Goal: Check status: Check status

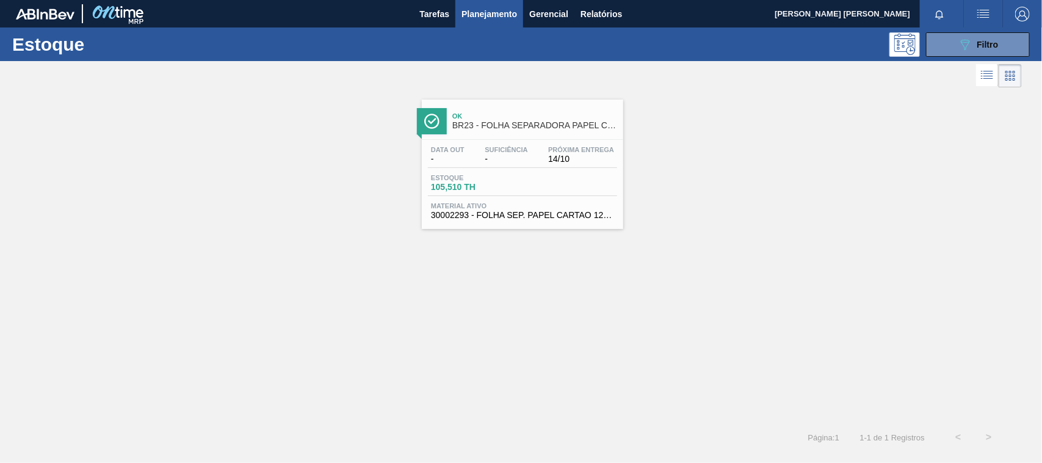
scroll to position [66, 0]
click at [993, 53] on button "089F7B8B-B2A5-4AFE-B5C0-19BA573D28AC Filtro" at bounding box center [978, 44] width 104 height 24
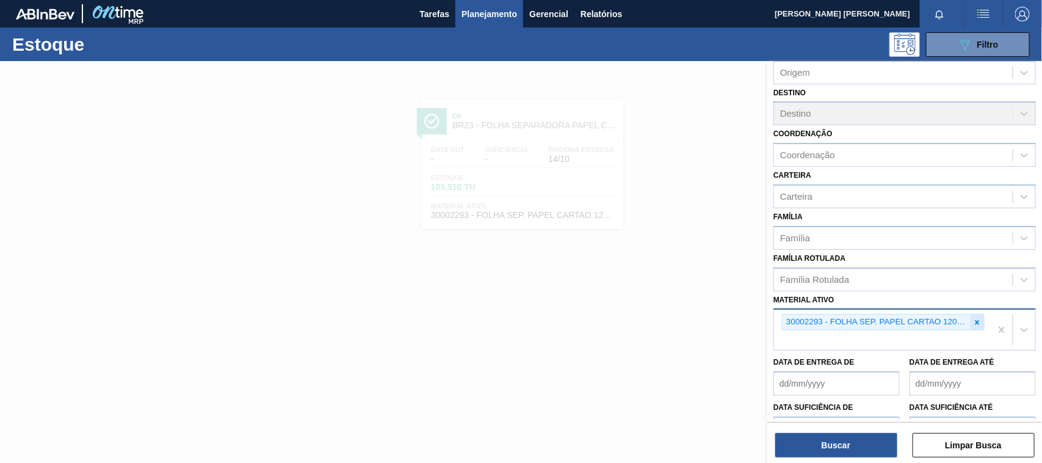
click at [977, 320] on icon at bounding box center [978, 322] width 4 height 4
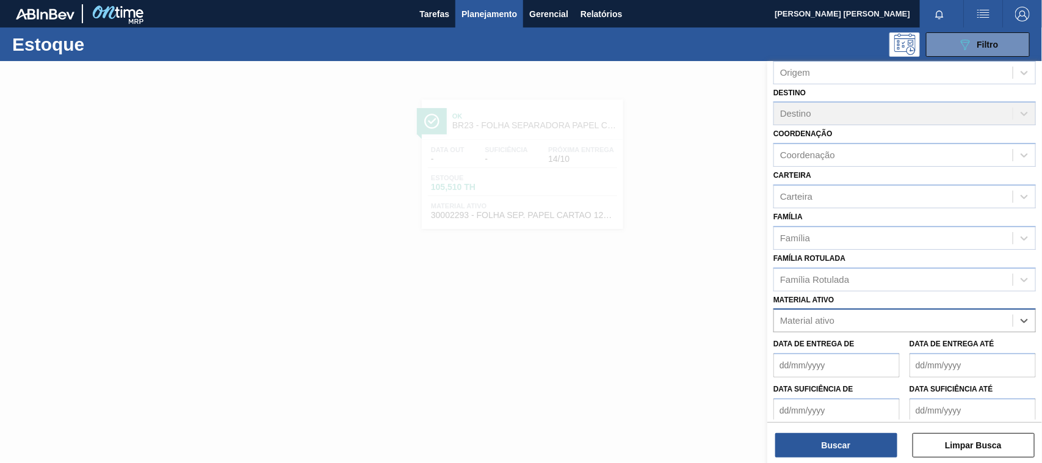
paste ativo "30030680"
type ativo "30030680"
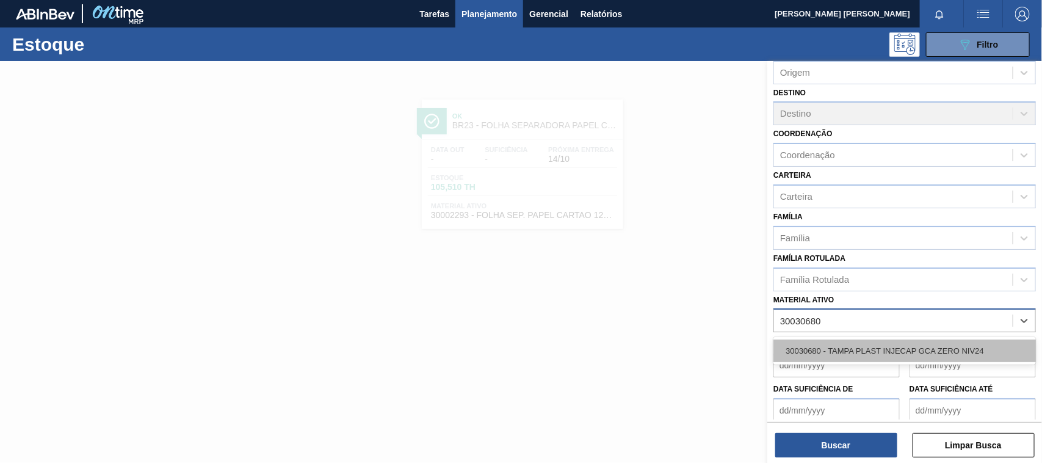
click at [951, 358] on div "30030680 - TAMPA PLAST INJECAP GCA ZERO NIV24" at bounding box center [905, 351] width 263 height 23
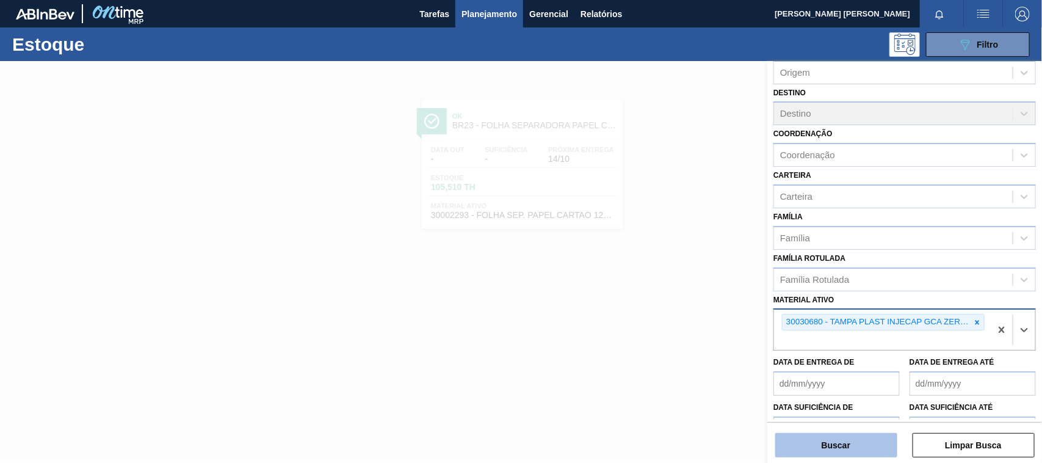
click at [849, 454] on button "Buscar" at bounding box center [837, 445] width 122 height 24
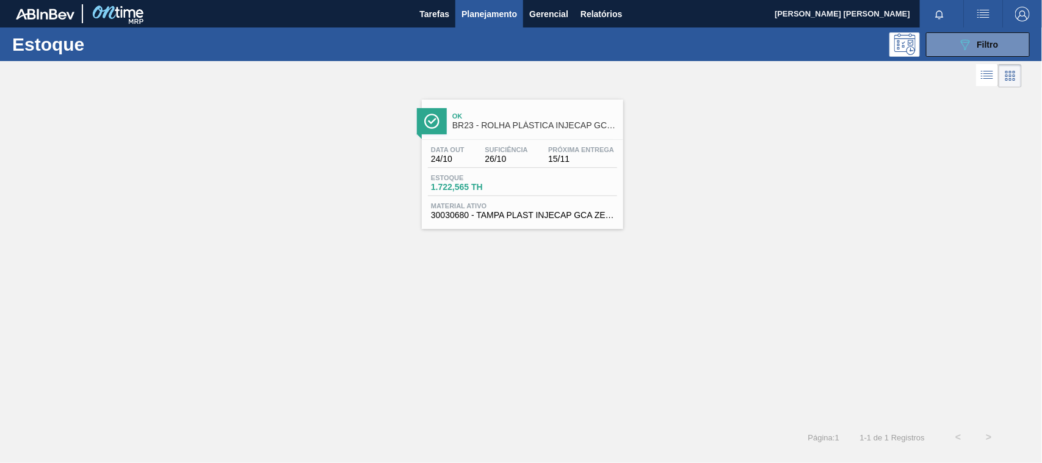
click at [560, 135] on div "Ok BR23 - ROLHA PLÁSTICA INJECAP GCA ZERO SHORT" at bounding box center [535, 120] width 165 height 27
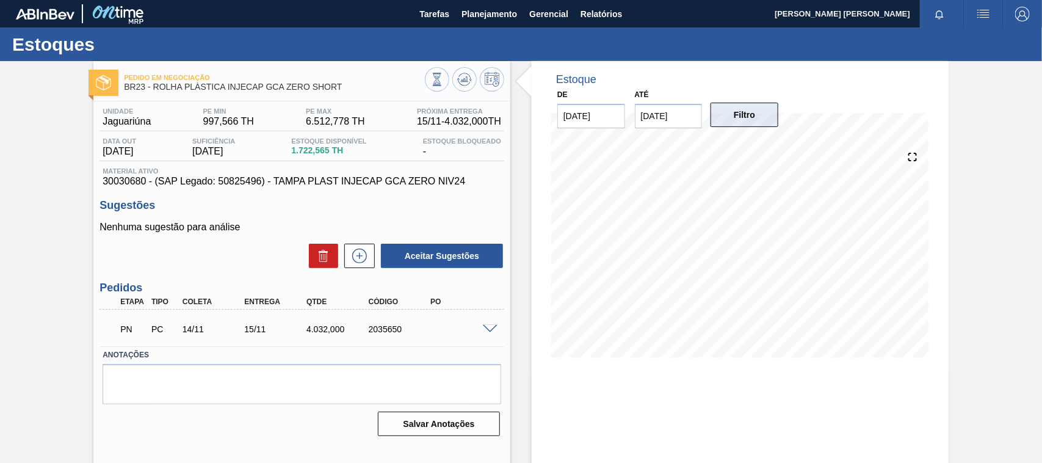
click at [733, 108] on button "Filtro" at bounding box center [745, 115] width 68 height 24
click at [651, 109] on input "[DATE]" at bounding box center [669, 116] width 68 height 24
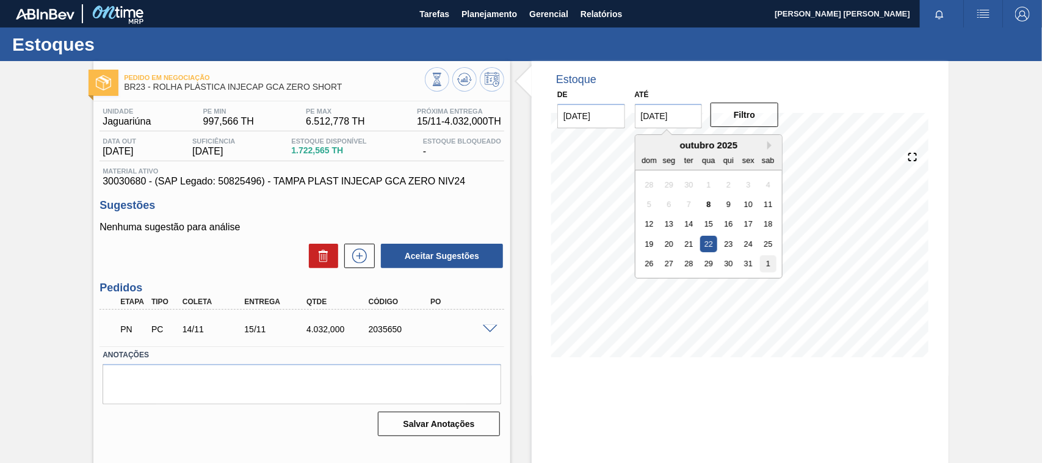
click at [763, 263] on div "1" at bounding box center [768, 263] width 16 height 16
type input "[DATE]"
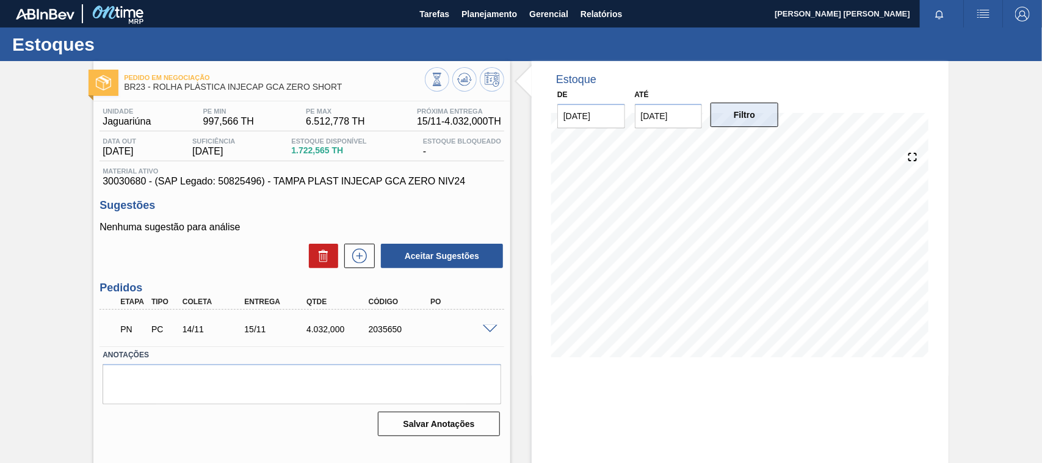
click at [758, 119] on button "Filtro" at bounding box center [745, 115] width 68 height 24
